Goal: Task Accomplishment & Management: Complete application form

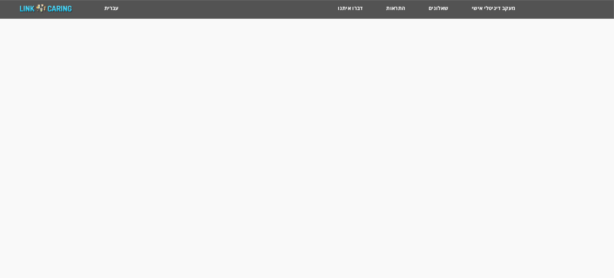
click at [355, 19] on html "מחשבון מבוסס הסולם ההתפתחותי הישראלי מעקב דיגיטלי אישי שאלונים התראות דברו איתנ…" at bounding box center [307, 9] width 614 height 19
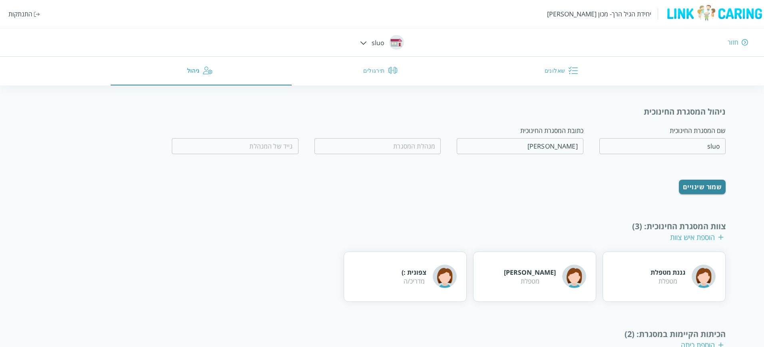
scroll to position [26, 0]
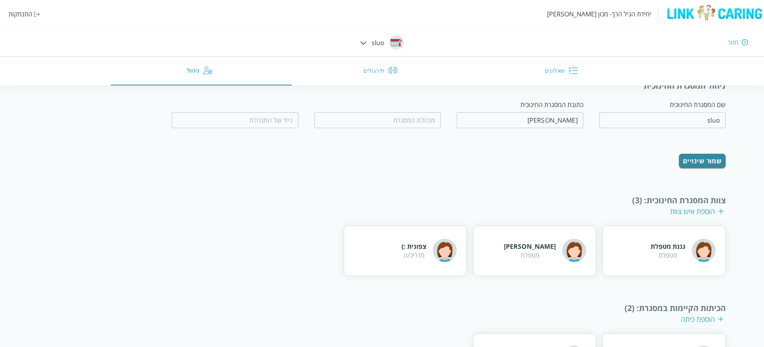
click at [381, 62] on button "תירגולים" at bounding box center [382, 71] width 181 height 29
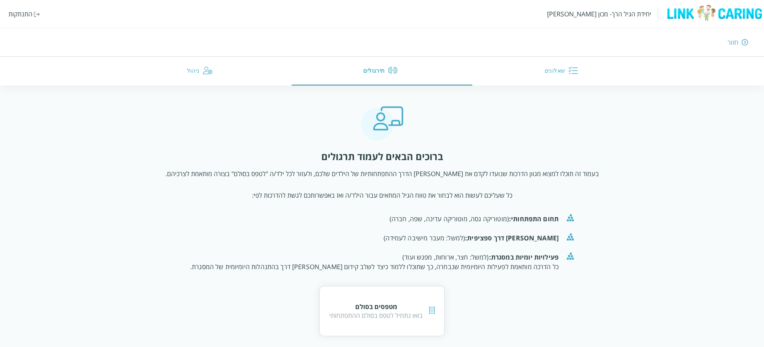
scroll to position [5, 0]
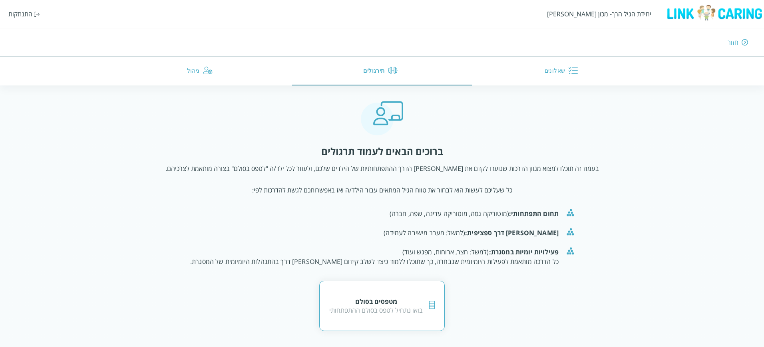
click at [381, 297] on div "מטפסים בסולם בואו נתחיל לטפס בסולם ההתפתחותי" at bounding box center [382, 306] width 126 height 50
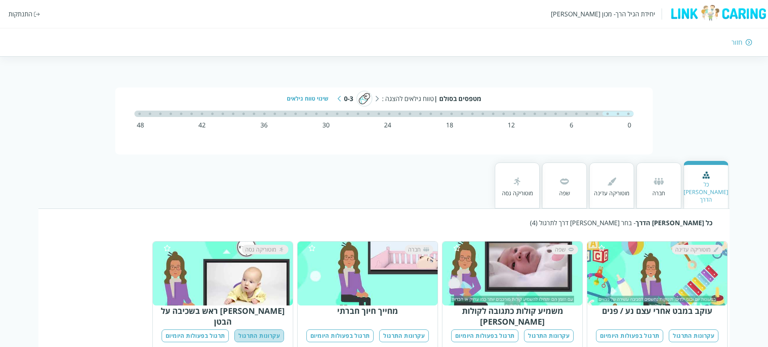
click at [267, 330] on button "עקרונות התרגול" at bounding box center [259, 336] width 50 height 13
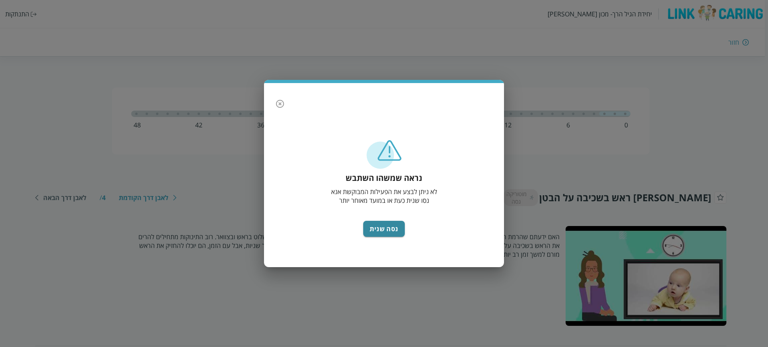
click at [279, 100] on icon "button" at bounding box center [280, 104] width 8 height 8
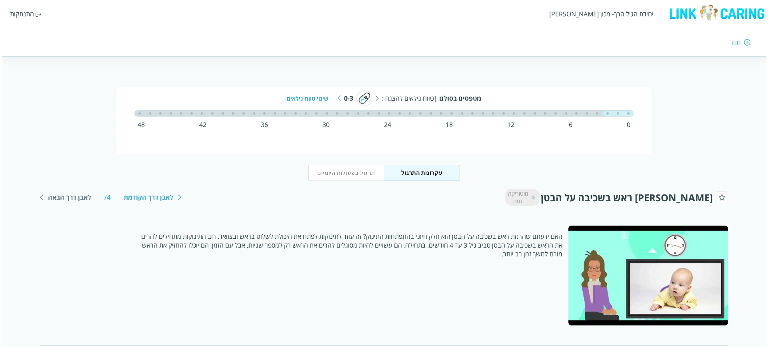
scroll to position [125, 0]
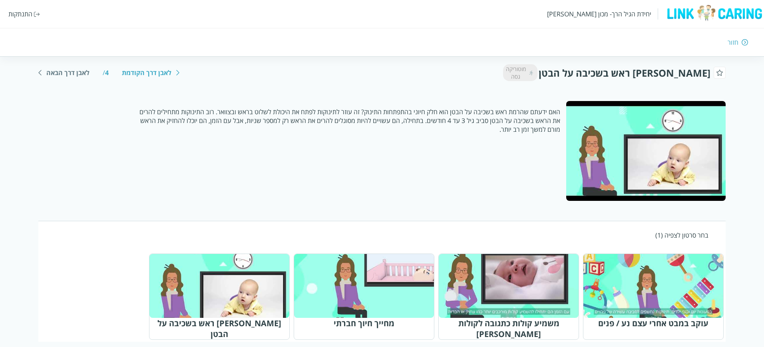
click at [15, 14] on div "התנתקות" at bounding box center [20, 14] width 24 height 9
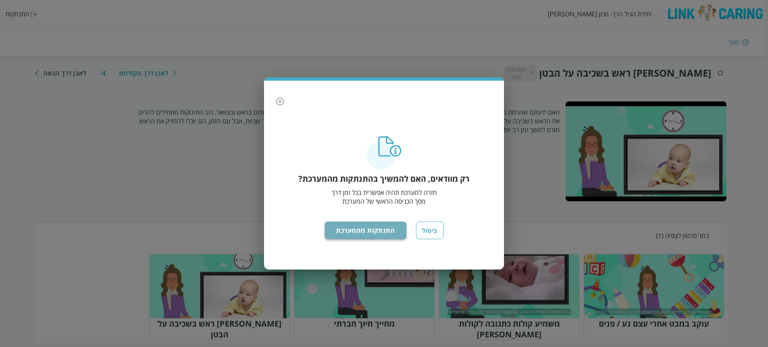
click at [341, 225] on button "התנתקות מהמערכת" at bounding box center [366, 231] width 82 height 18
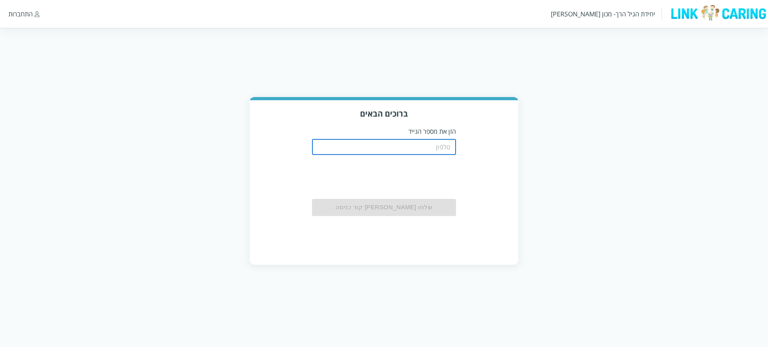
click at [395, 144] on input "tel" at bounding box center [384, 147] width 144 height 16
type input "0544499999"
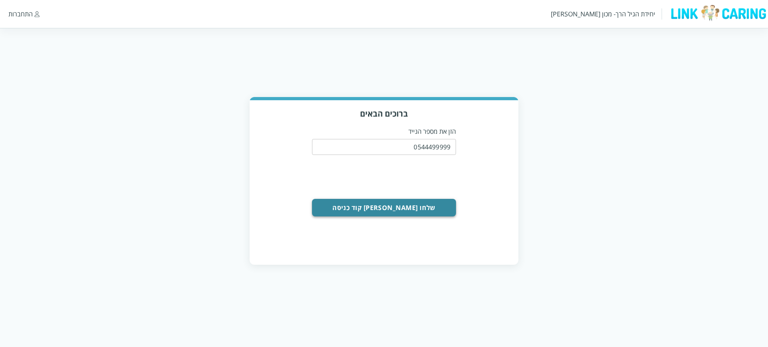
click at [391, 210] on button "שלחו [PERSON_NAME] קוד כניסה" at bounding box center [384, 208] width 144 height 18
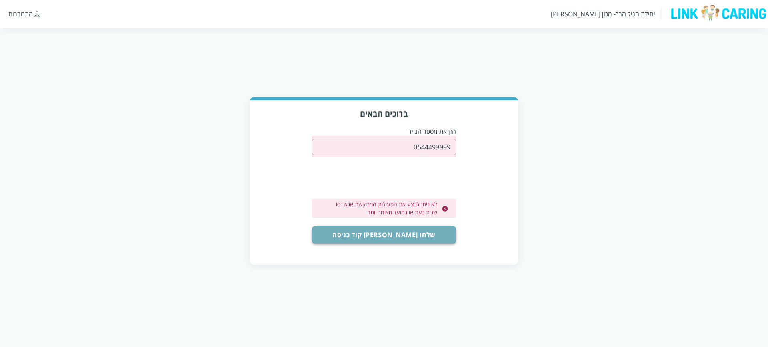
click at [395, 237] on button "שלחו [PERSON_NAME] קוד כניסה" at bounding box center [384, 235] width 144 height 18
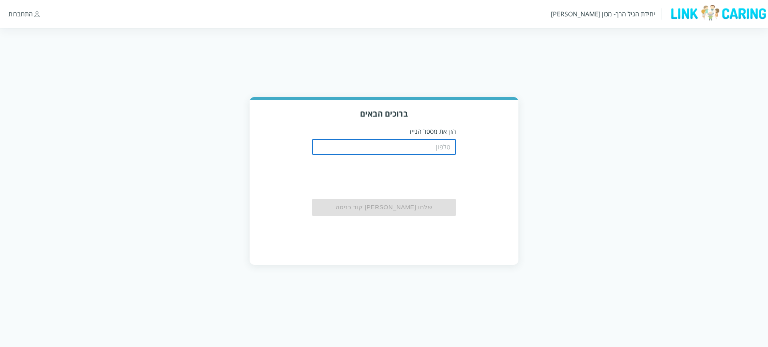
click at [388, 144] on input "tel" at bounding box center [384, 147] width 144 height 16
type input "0544499999"
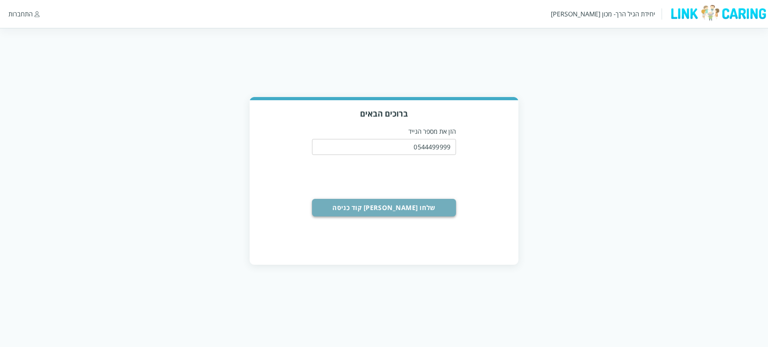
click at [395, 211] on button "שלחו לי קוד כניסה" at bounding box center [384, 208] width 144 height 18
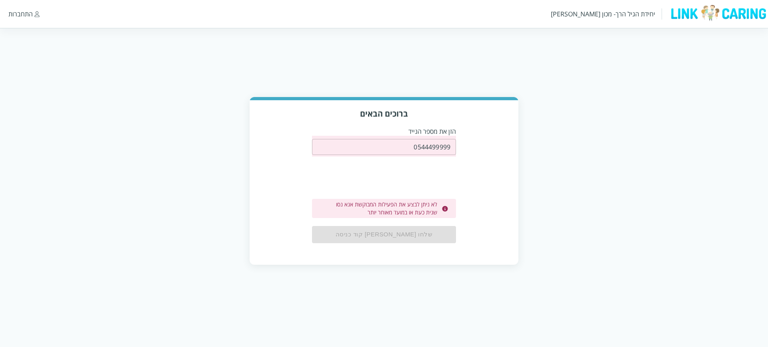
click at [400, 147] on input "0544499999" at bounding box center [384, 147] width 144 height 16
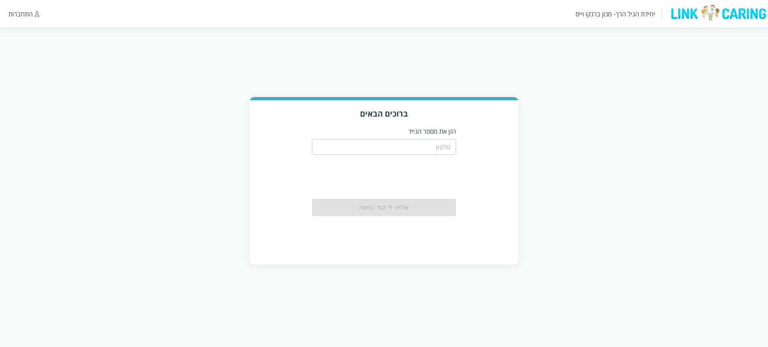
click at [435, 146] on input "tel" at bounding box center [384, 147] width 144 height 16
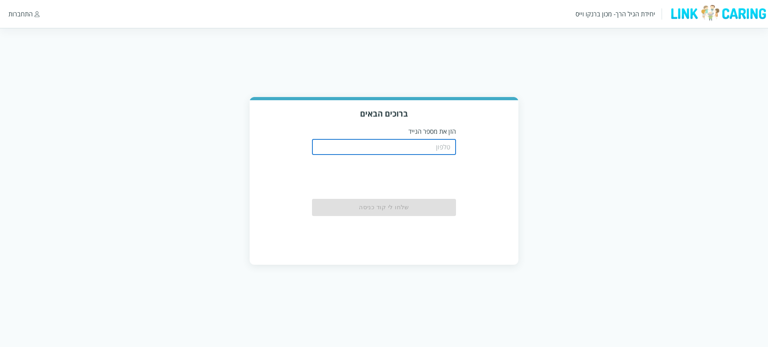
type input "0544499999"
drag, startPoint x: 410, startPoint y: 150, endPoint x: 499, endPoint y: 128, distance: 92.1
click at [499, 128] on div "ברוכים הבאים הזן את מספר הנייד 0544499999 ​ שלחו [PERSON_NAME] קוד כניסה" at bounding box center [383, 182] width 269 height 164
